Goal: Task Accomplishment & Management: Complete application form

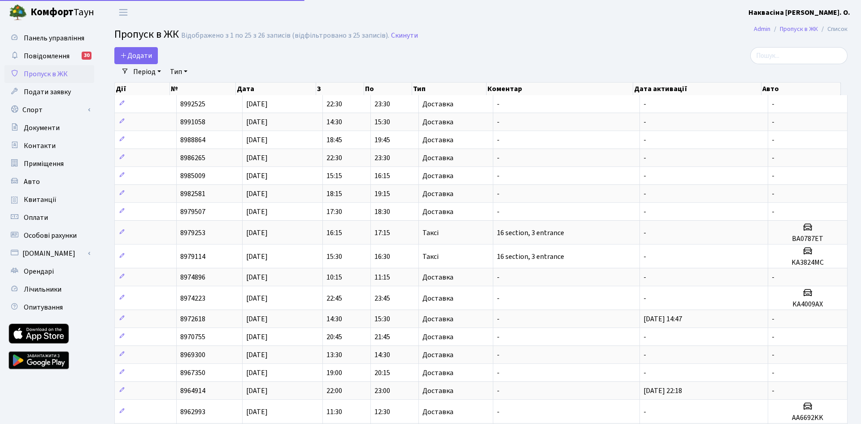
select select "25"
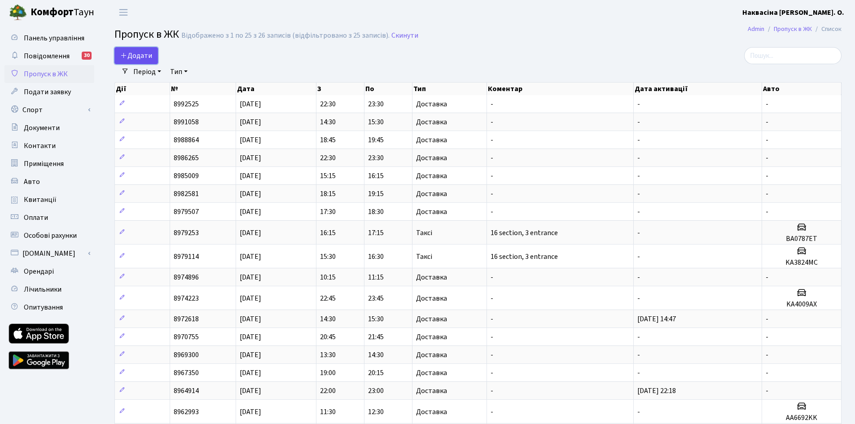
click at [142, 49] on link "Додати" at bounding box center [136, 55] width 44 height 17
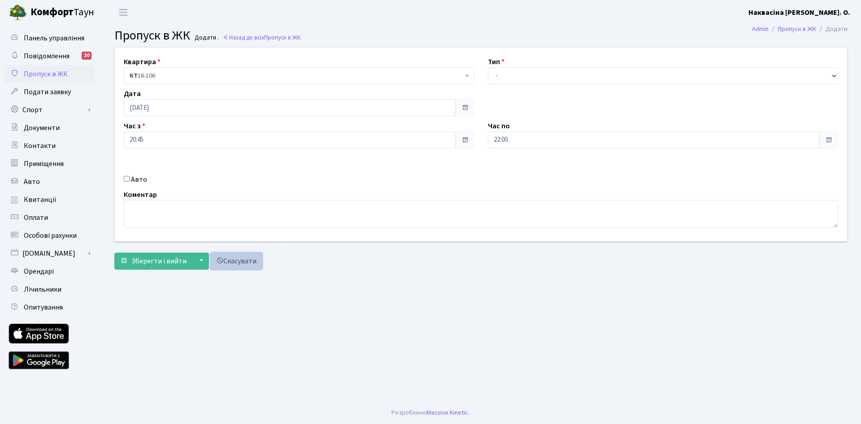
click at [241, 264] on link "Скасувати" at bounding box center [236, 261] width 52 height 17
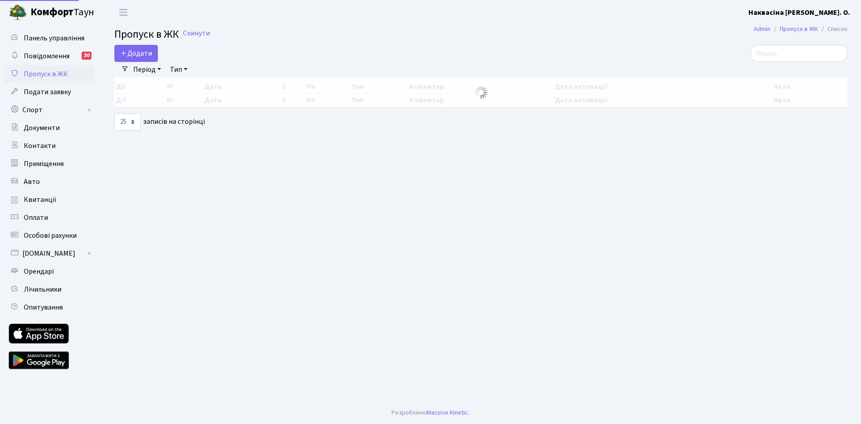
select select "25"
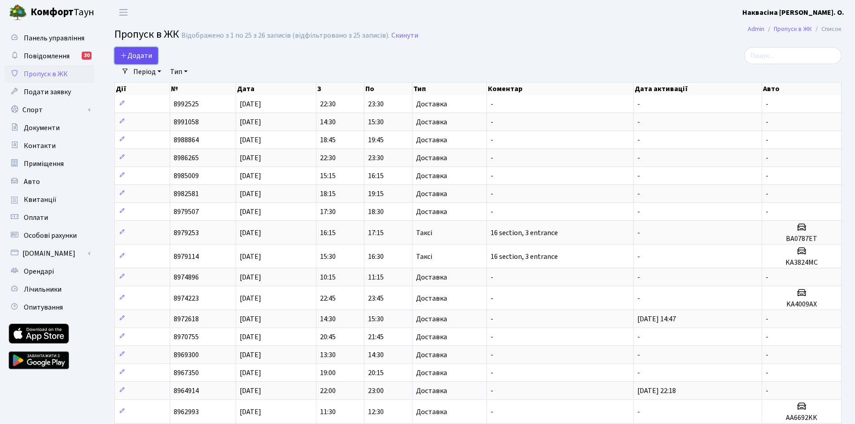
click at [140, 53] on span "Додати" at bounding box center [136, 56] width 32 height 10
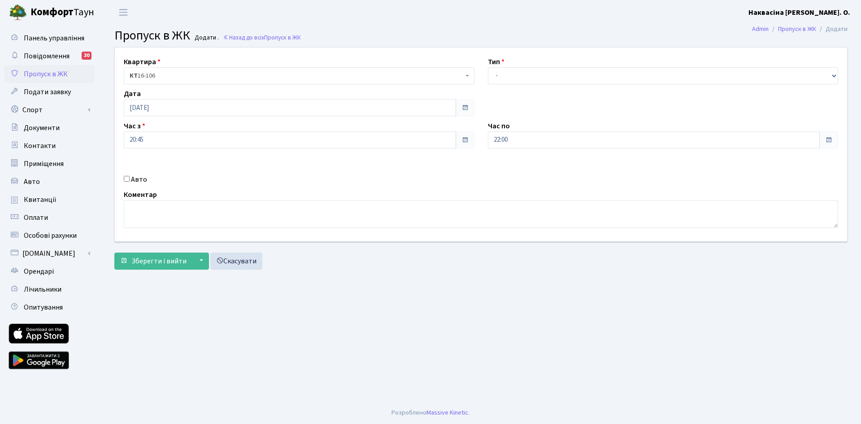
click at [526, 84] on div "Квартира <b>КТ</b>&nbsp;&nbsp;&nbsp;&nbsp;16-106 КТ 16-106 Тип - Доставка Таксі…" at bounding box center [481, 145] width 746 height 194
click at [517, 70] on select "- Доставка Таксі Гості Сервіс" at bounding box center [663, 75] width 351 height 17
select select "1"
click at [488, 67] on select "- Доставка Таксі Гості Сервіс" at bounding box center [663, 75] width 351 height 17
click at [149, 257] on span "Зберегти і вийти" at bounding box center [158, 261] width 55 height 10
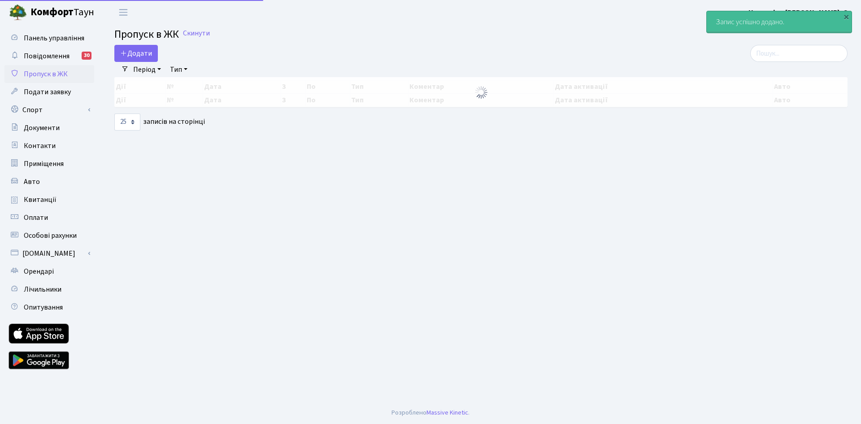
select select "25"
